Goal: Task Accomplishment & Management: Manage account settings

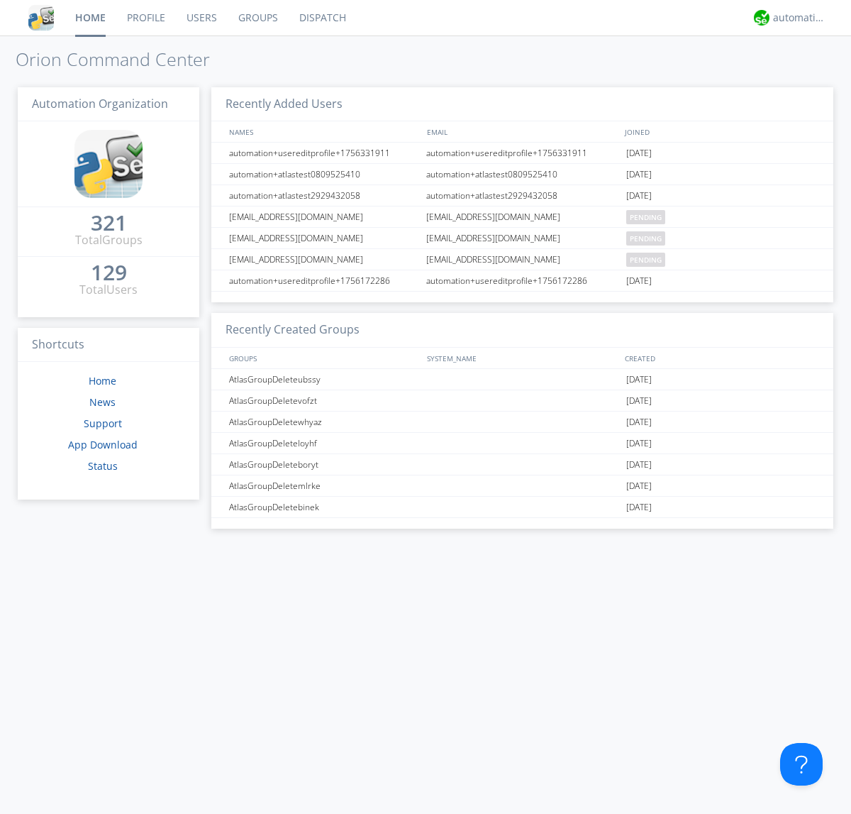
click at [257, 18] on link "Groups" at bounding box center [258, 17] width 61 height 35
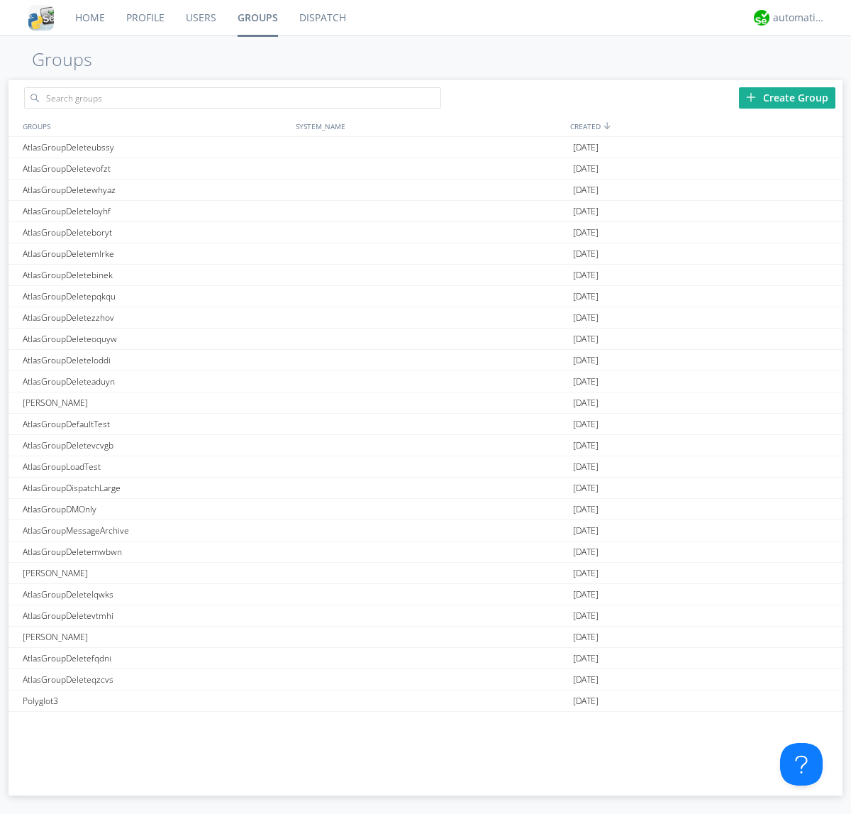
click at [787, 97] on div "Create Group" at bounding box center [787, 97] width 96 height 21
click at [257, 18] on link "Groups" at bounding box center [258, 17] width 62 height 35
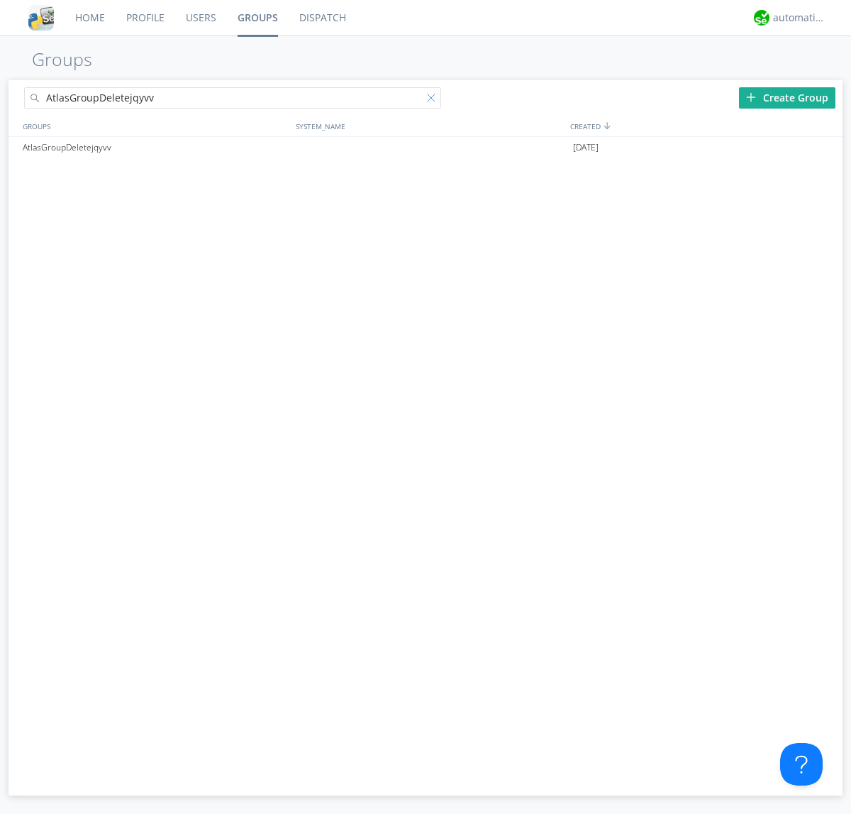
type input "AtlasGroupDeletejqyvv"
click at [434, 100] on div at bounding box center [434, 101] width 14 height 14
type input "AtlasGroupDeletejqyvv"
click at [824, 148] on div at bounding box center [825, 147] width 14 height 11
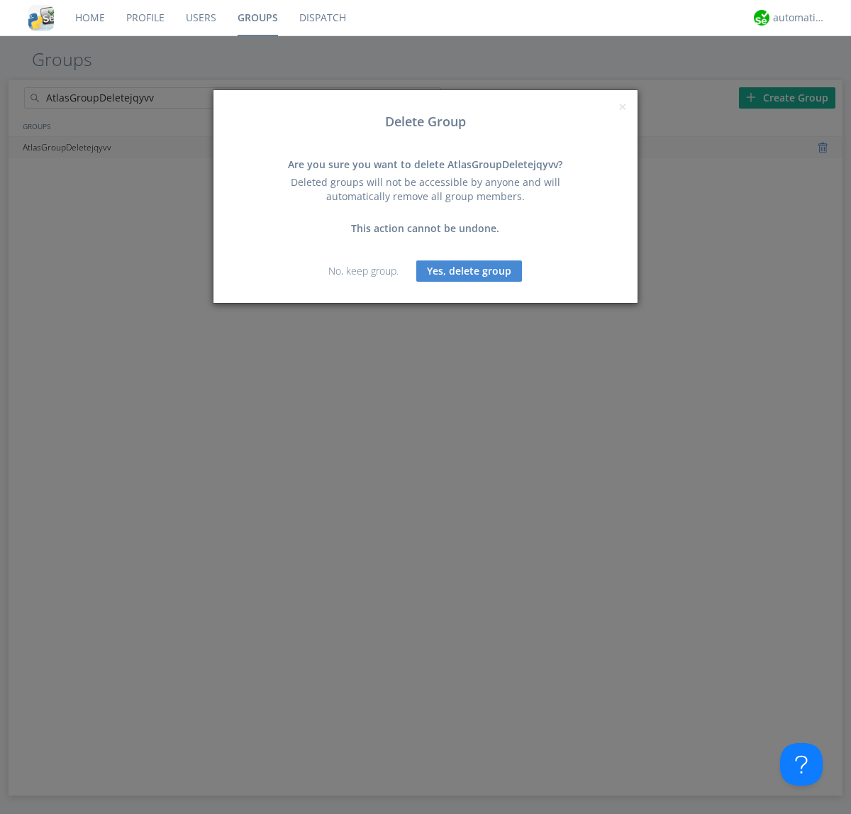
click at [470, 270] on button "Yes, delete group" at bounding box center [469, 270] width 106 height 21
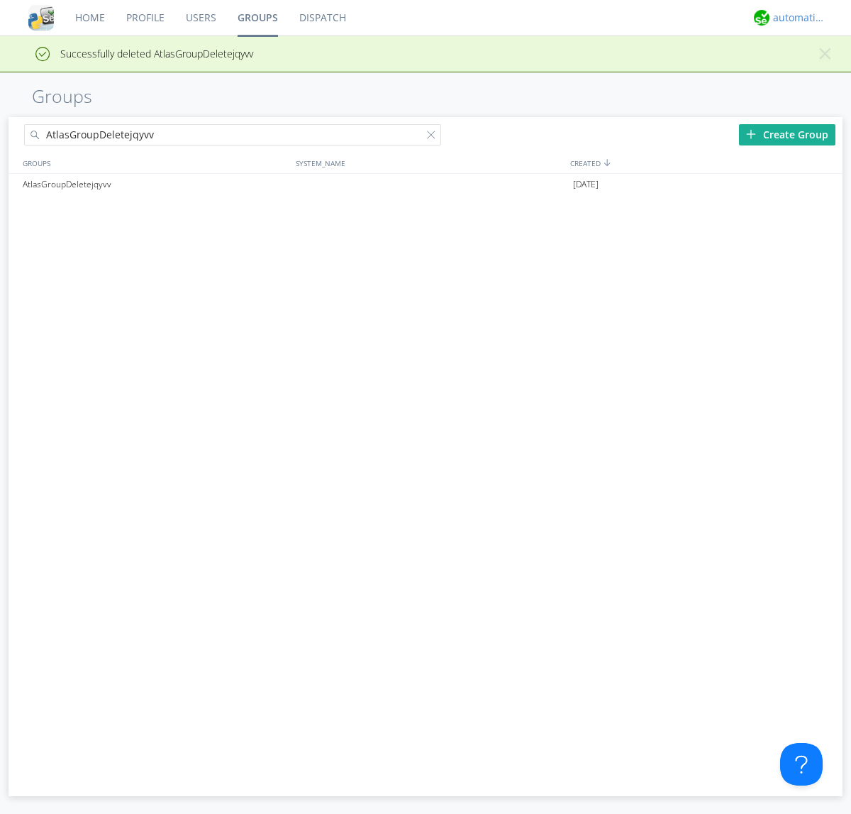
click at [796, 18] on div "automation+atlas" at bounding box center [799, 18] width 53 height 14
